Goal: Task Accomplishment & Management: Manage account settings

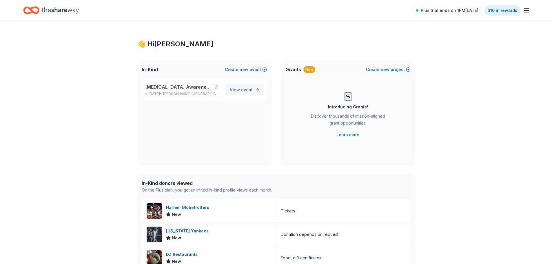
click at [244, 89] on span "event" at bounding box center [247, 89] width 12 height 5
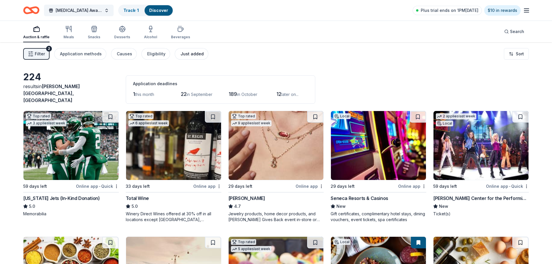
click at [189, 52] on div "Just added" at bounding box center [192, 53] width 23 height 7
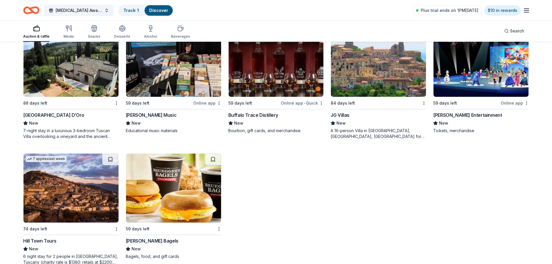
scroll to position [343, 0]
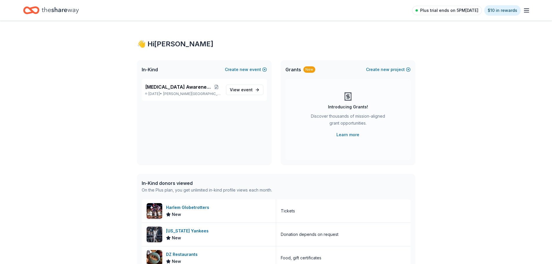
click at [455, 11] on span "Plus trial ends on 5PM[DATE]" at bounding box center [449, 10] width 58 height 7
click at [434, 9] on span "Plus trial ends on 5PM[DATE]" at bounding box center [449, 10] width 58 height 7
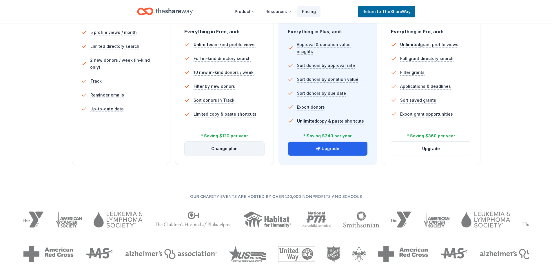
scroll to position [203, 0]
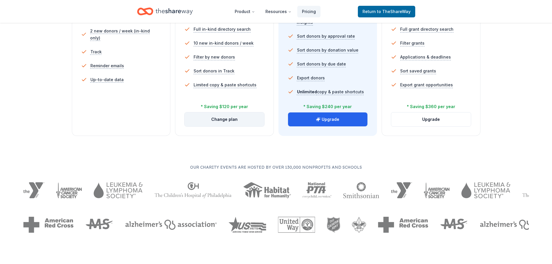
click at [224, 117] on button "Change plan" at bounding box center [225, 119] width 80 height 14
